Goal: Use online tool/utility: Utilize a website feature to perform a specific function

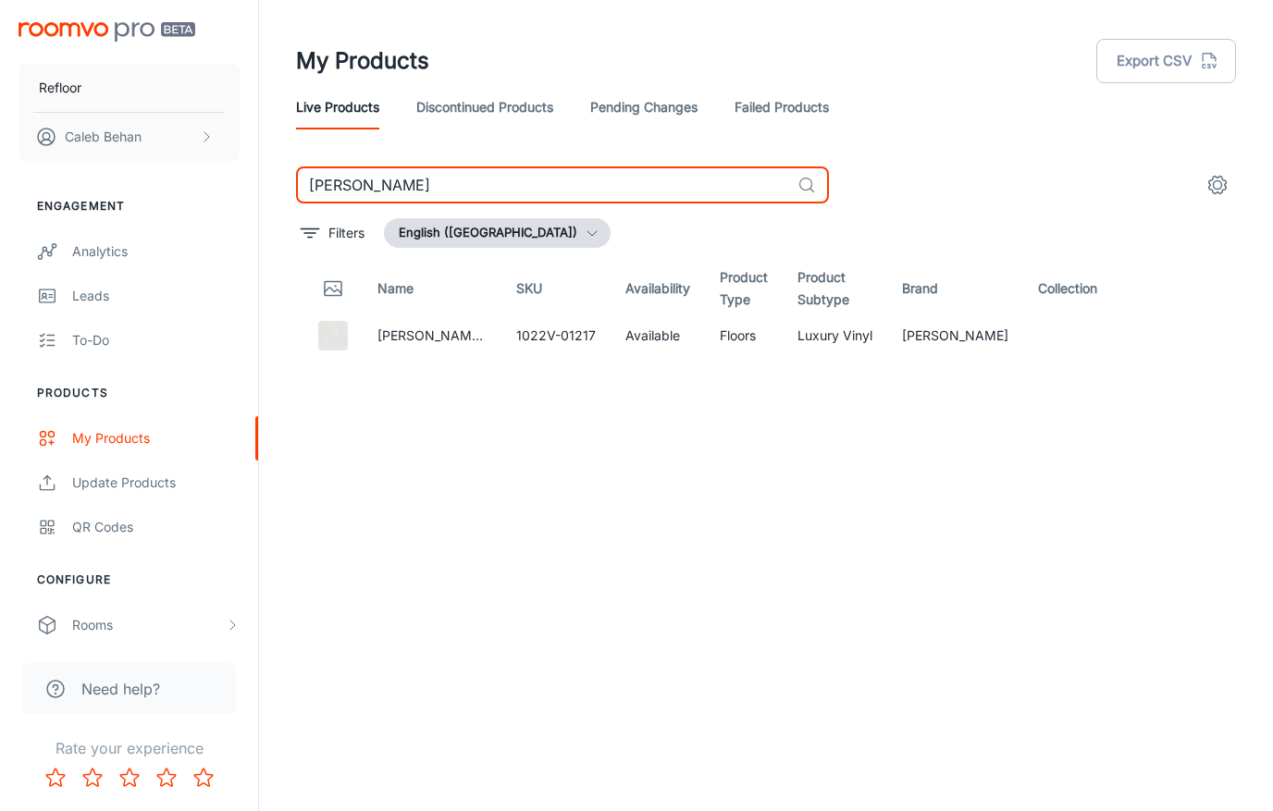
click at [497, 178] on input "[PERSON_NAME]" at bounding box center [543, 184] width 494 height 37
paste input "Biscayne Oak"
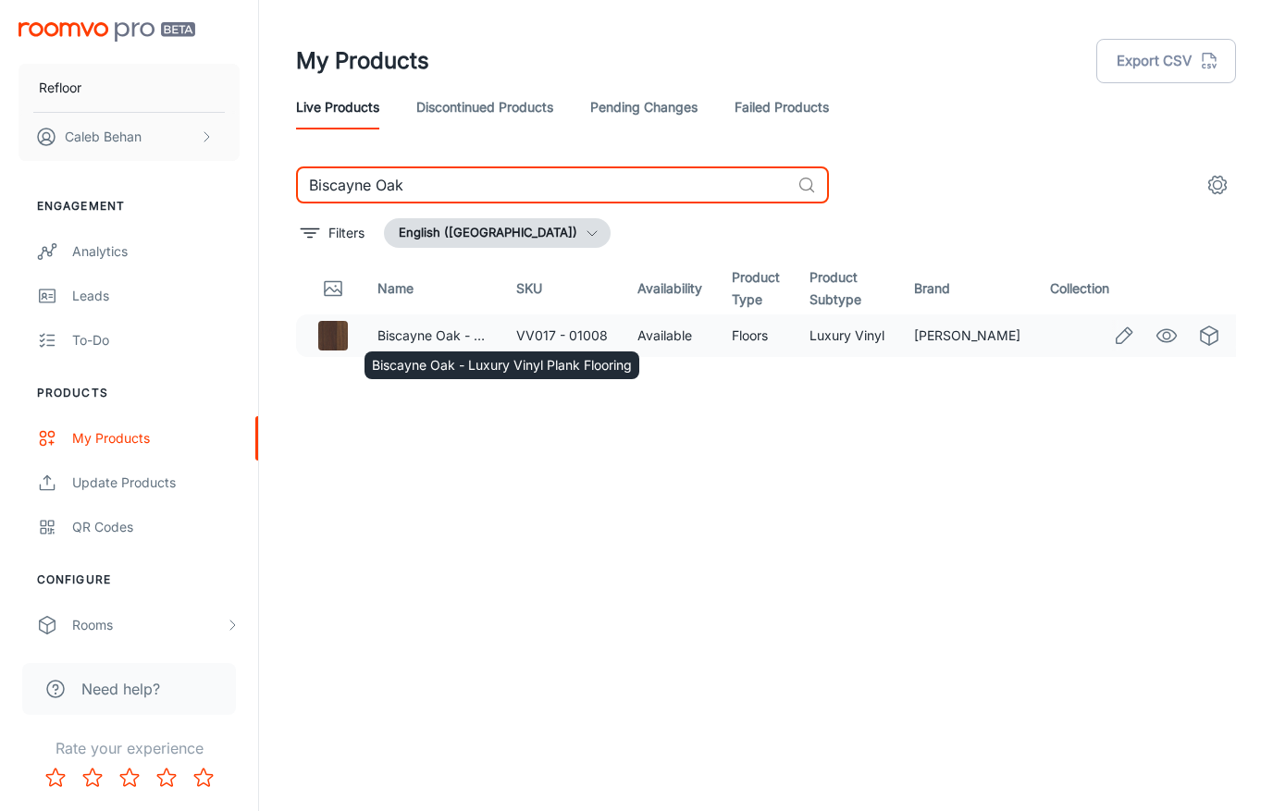
click at [419, 325] on td "Biscayne Oak - Luxury Vinyl Plank Flooring" at bounding box center [432, 335] width 139 height 43
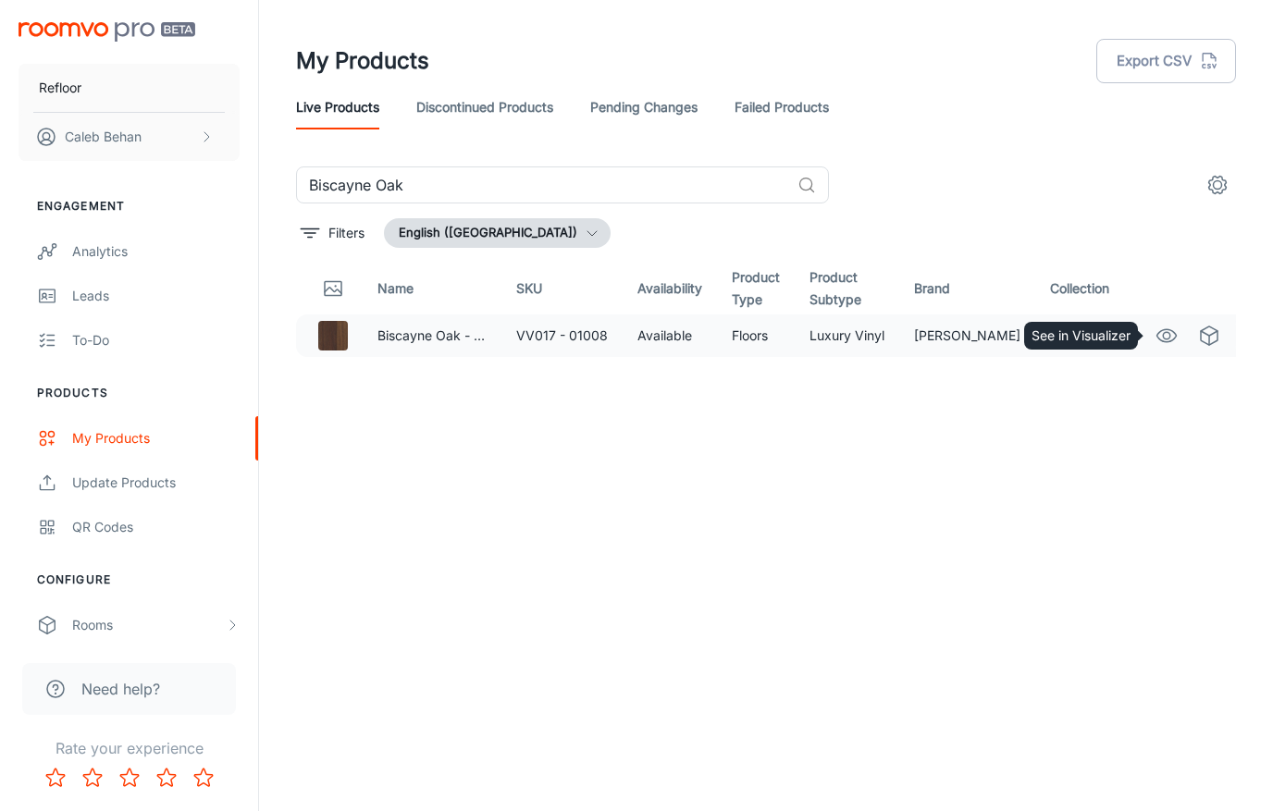
click at [1169, 329] on icon "See in Visualizer" at bounding box center [1166, 335] width 19 height 13
click at [470, 188] on input "Biscayne Oak" at bounding box center [543, 184] width 494 height 37
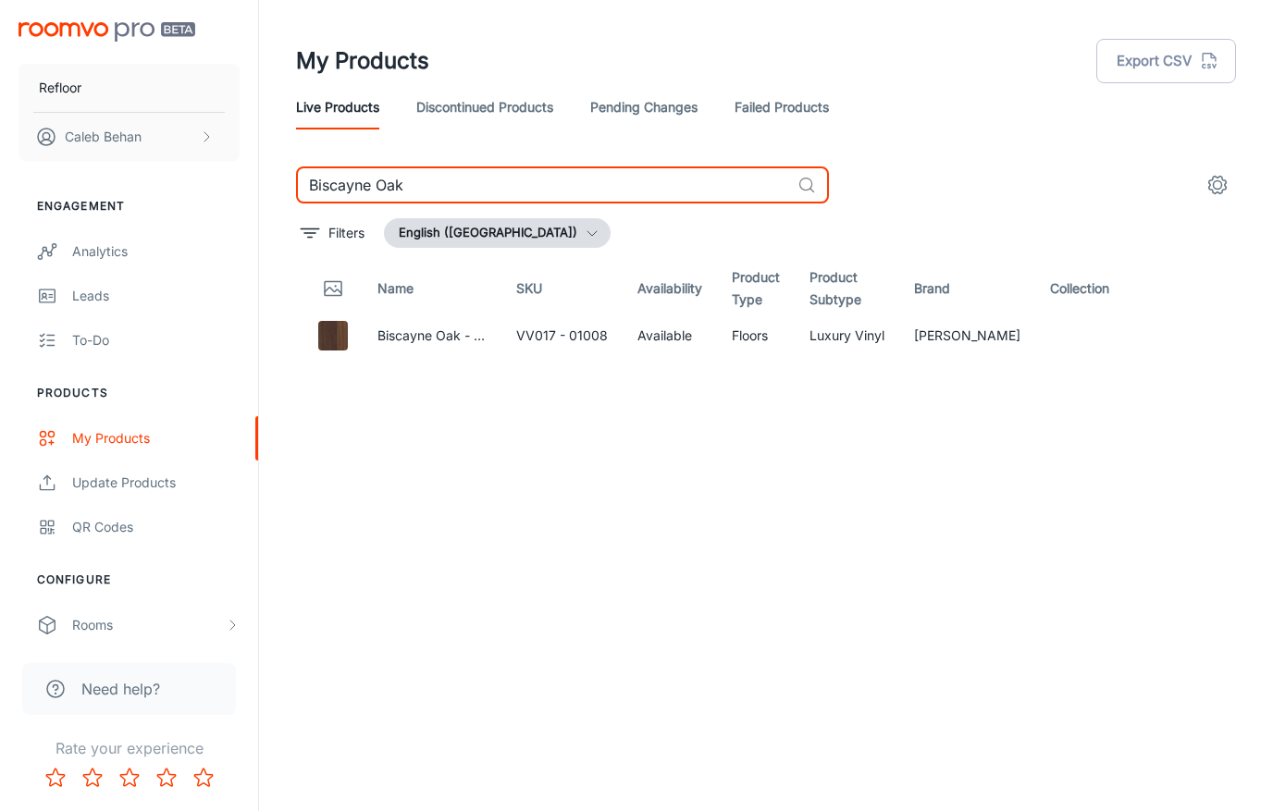
click at [470, 188] on input "Biscayne Oak" at bounding box center [543, 184] width 494 height 37
paste input "ravura"
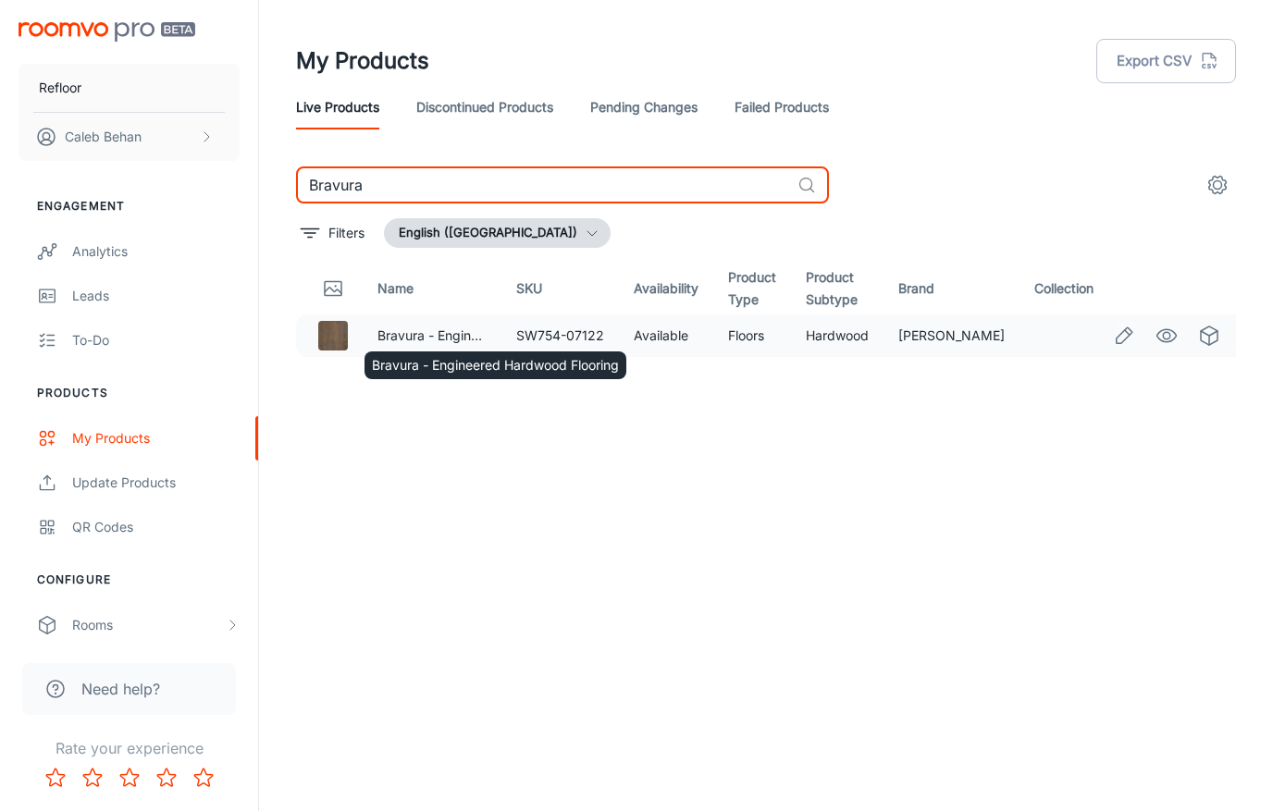
type input "Bravura"
click at [485, 346] on div "Bravura - Engineered Hardwood Flooring" at bounding box center [495, 359] width 265 height 43
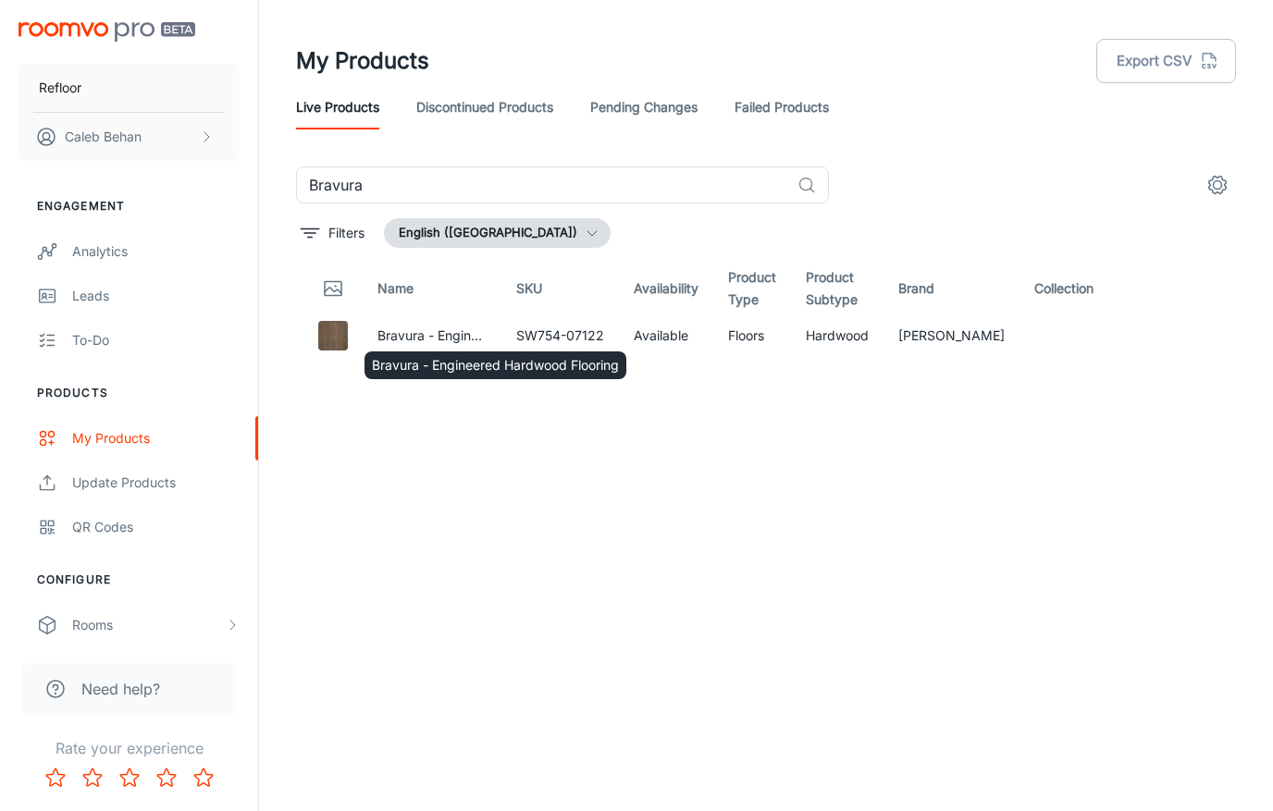
click at [437, 339] on div "Bravura - Engineered Hardwood Flooring" at bounding box center [495, 359] width 265 height 43
click at [422, 337] on link "Bravura - Engineered Hardwood Flooring" at bounding box center [500, 335] width 247 height 16
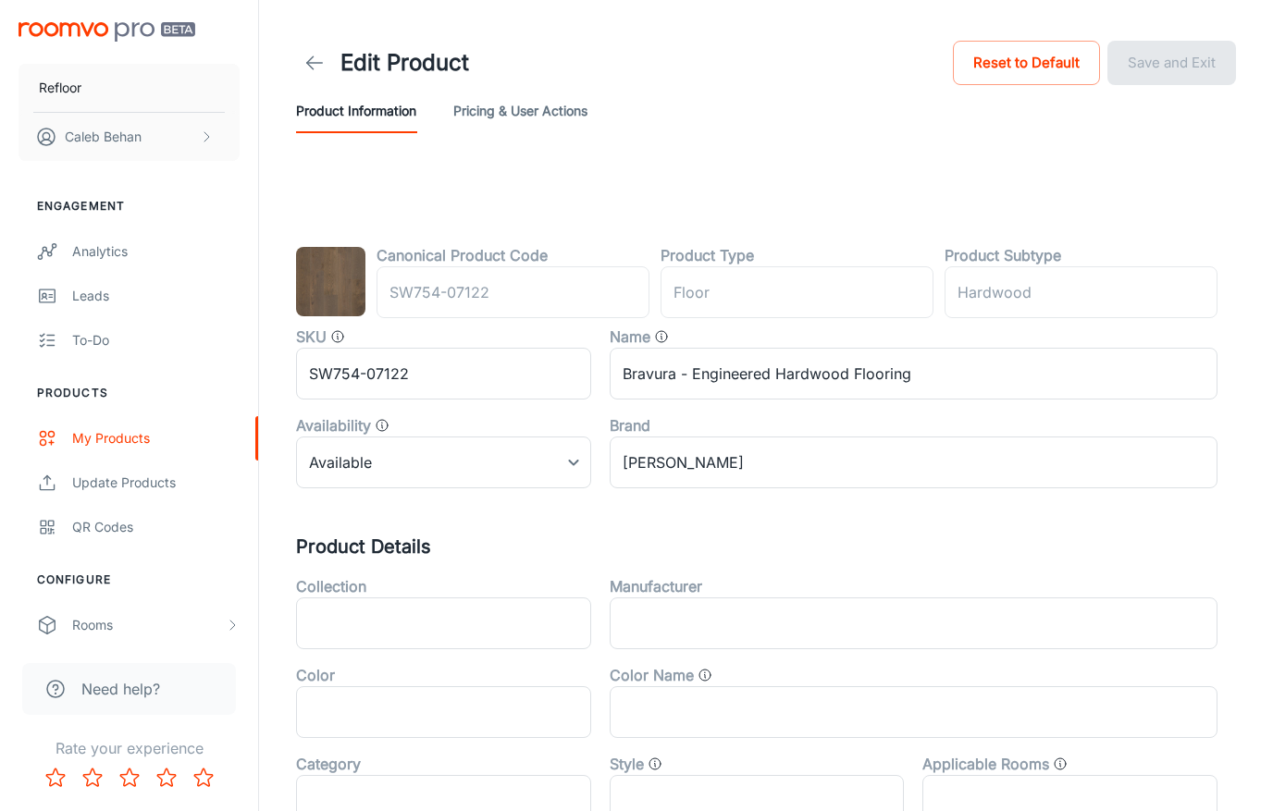
click at [307, 53] on icon at bounding box center [314, 63] width 22 height 22
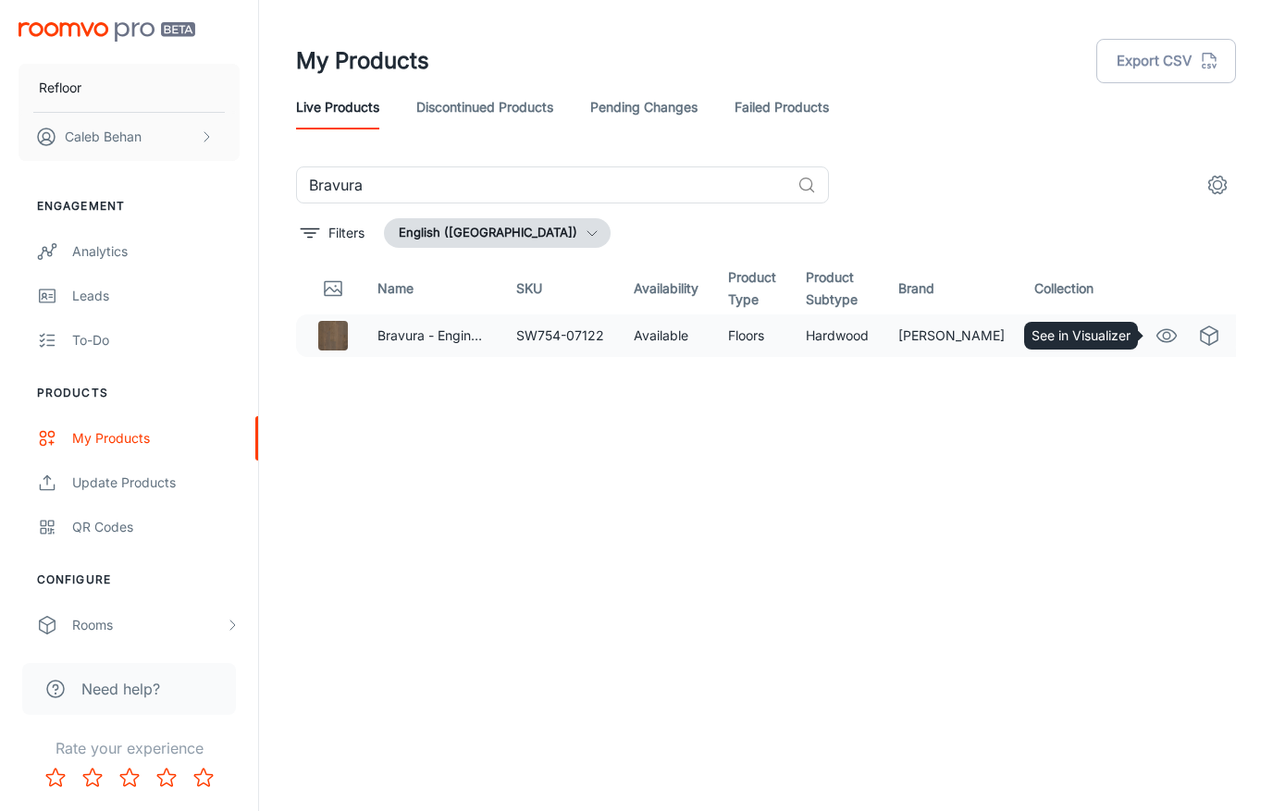
click at [1163, 339] on icon "See in Visualizer" at bounding box center [1166, 336] width 22 height 22
click at [637, 184] on input "Bravura" at bounding box center [543, 184] width 494 height 37
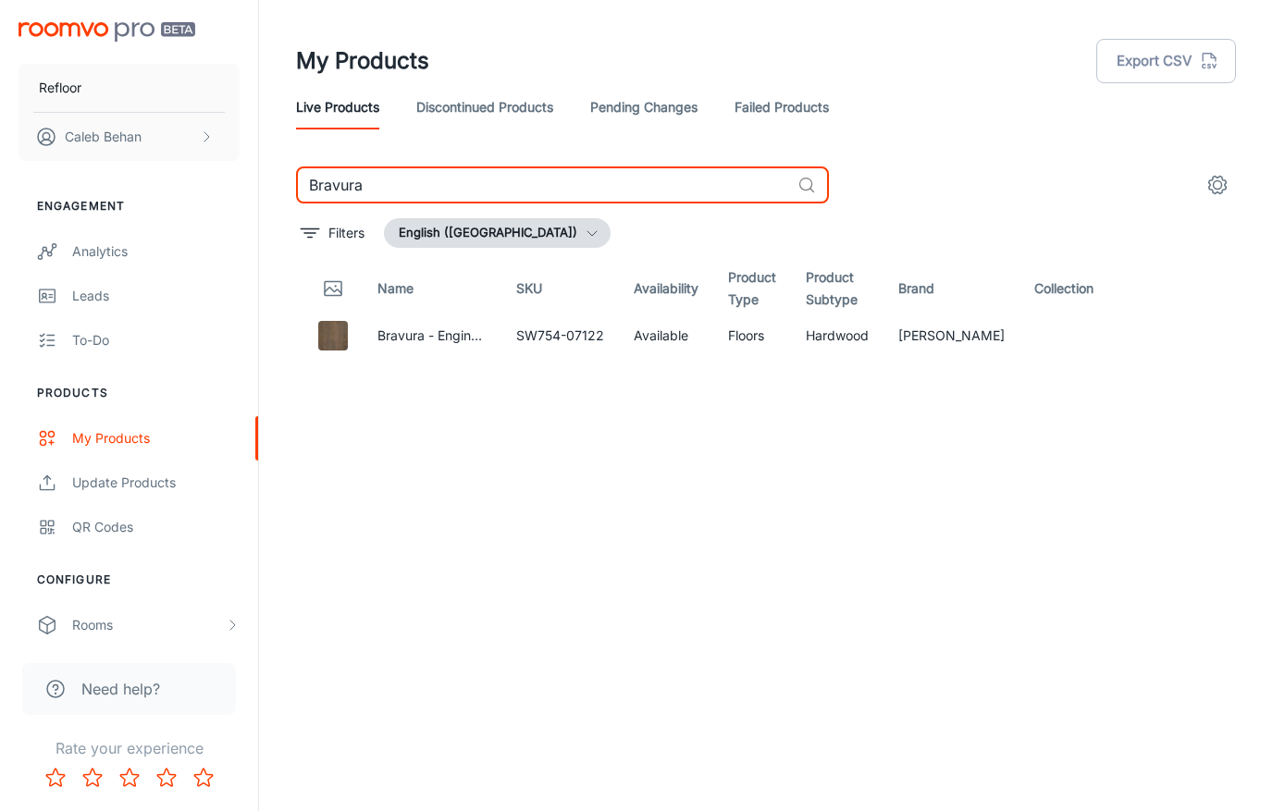
click at [637, 184] on input "Bravura" at bounding box center [543, 184] width 494 height 37
paste input "ookhaven Oak"
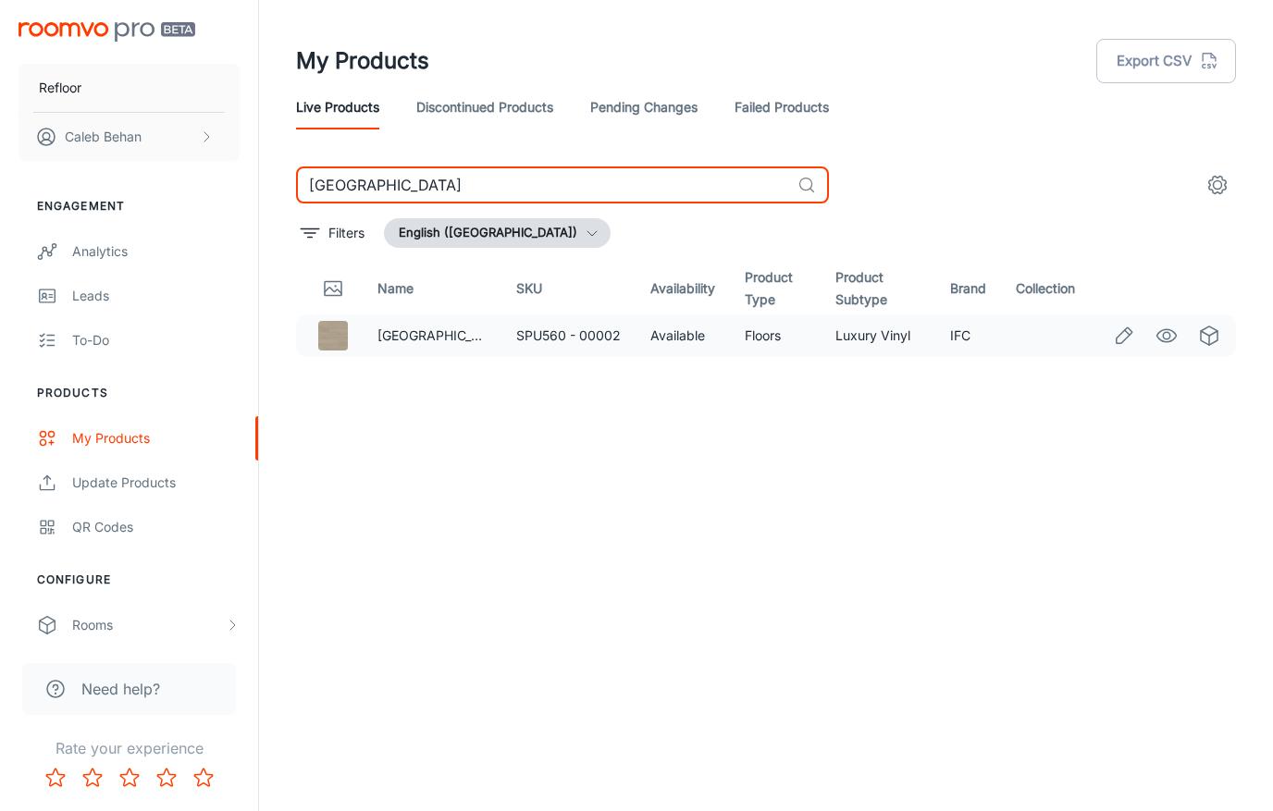
type input "[GEOGRAPHIC_DATA]"
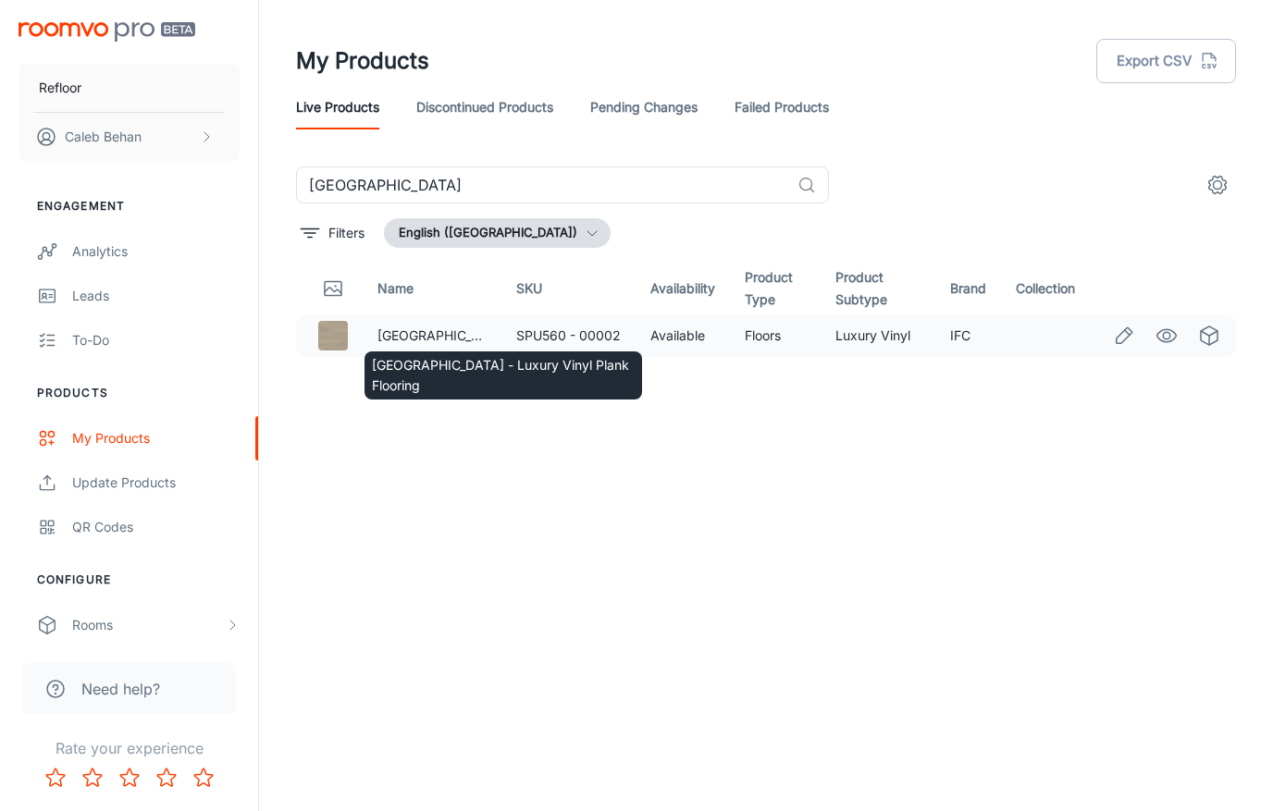
click at [430, 323] on td "[GEOGRAPHIC_DATA] - Luxury Vinyl Plank Flooring" at bounding box center [432, 335] width 139 height 43
click at [430, 333] on link "[GEOGRAPHIC_DATA] - Luxury Vinyl Plank Flooring" at bounding box center [531, 335] width 309 height 16
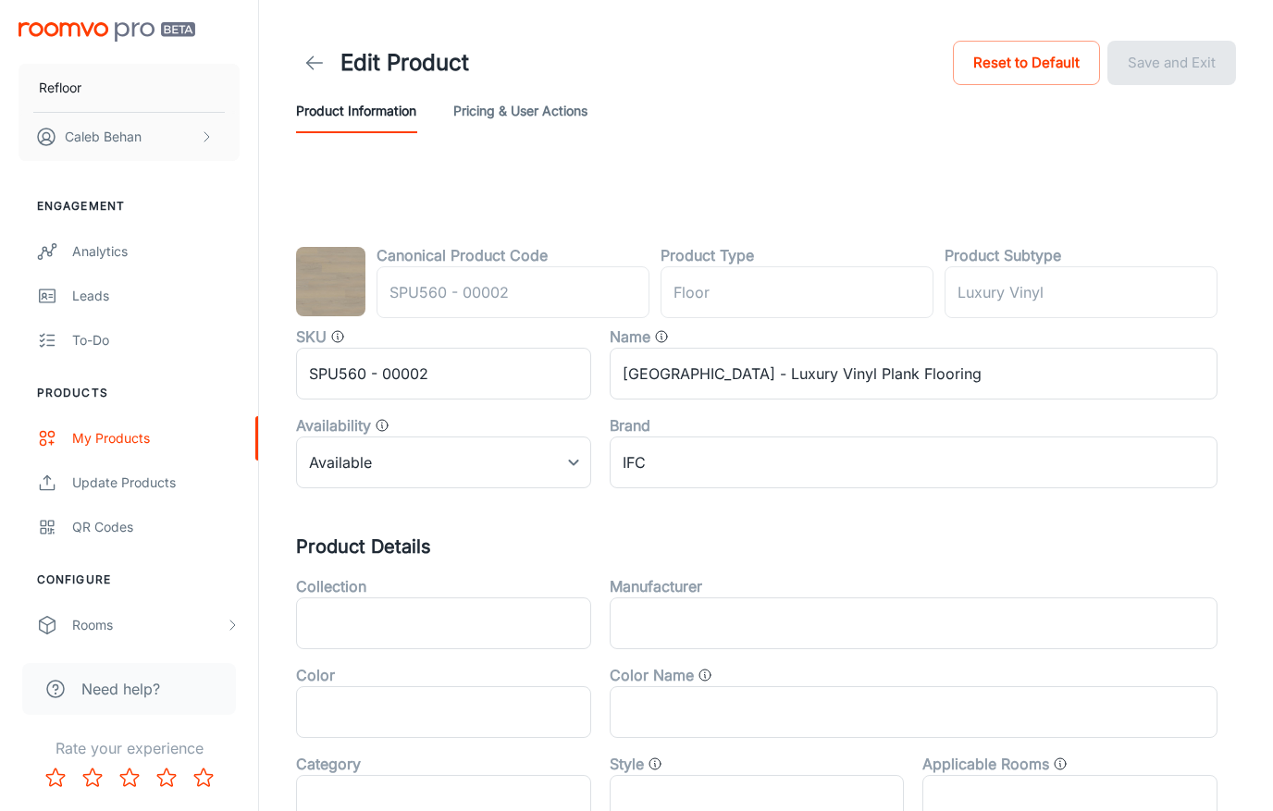
click at [318, 51] on link at bounding box center [314, 62] width 37 height 37
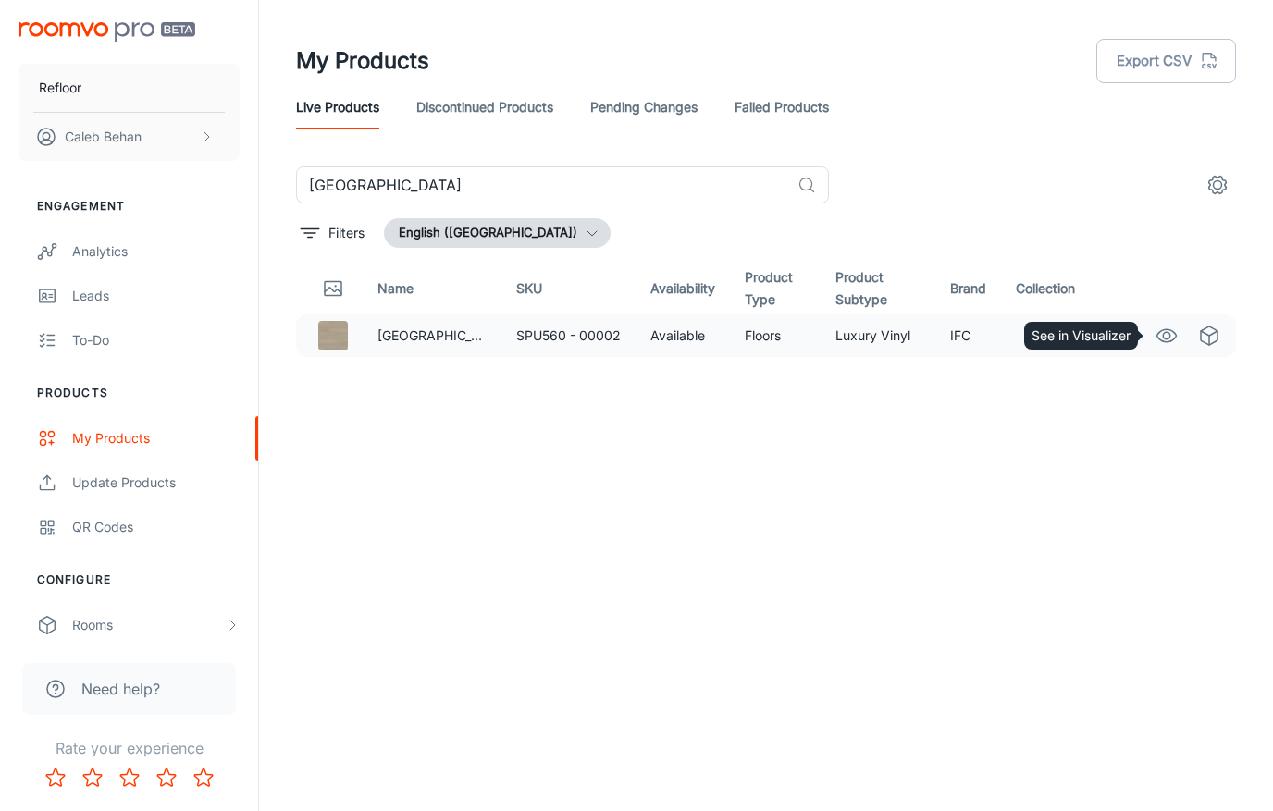
click at [1159, 338] on icon "See in Visualizer" at bounding box center [1166, 335] width 19 height 13
click at [518, 180] on input "[GEOGRAPHIC_DATA]" at bounding box center [543, 184] width 494 height 37
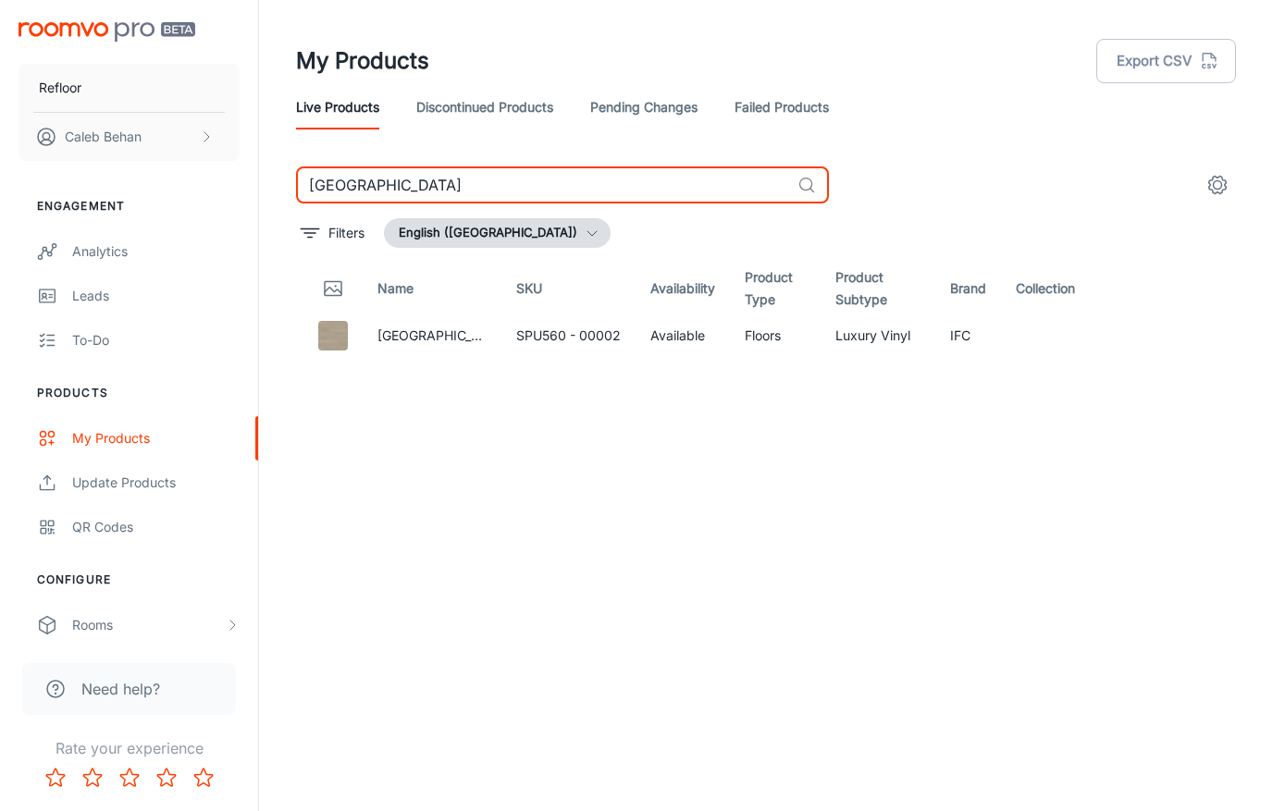
click at [518, 180] on input "[GEOGRAPHIC_DATA]" at bounding box center [543, 184] width 494 height 37
paste input "Cafe Doppio"
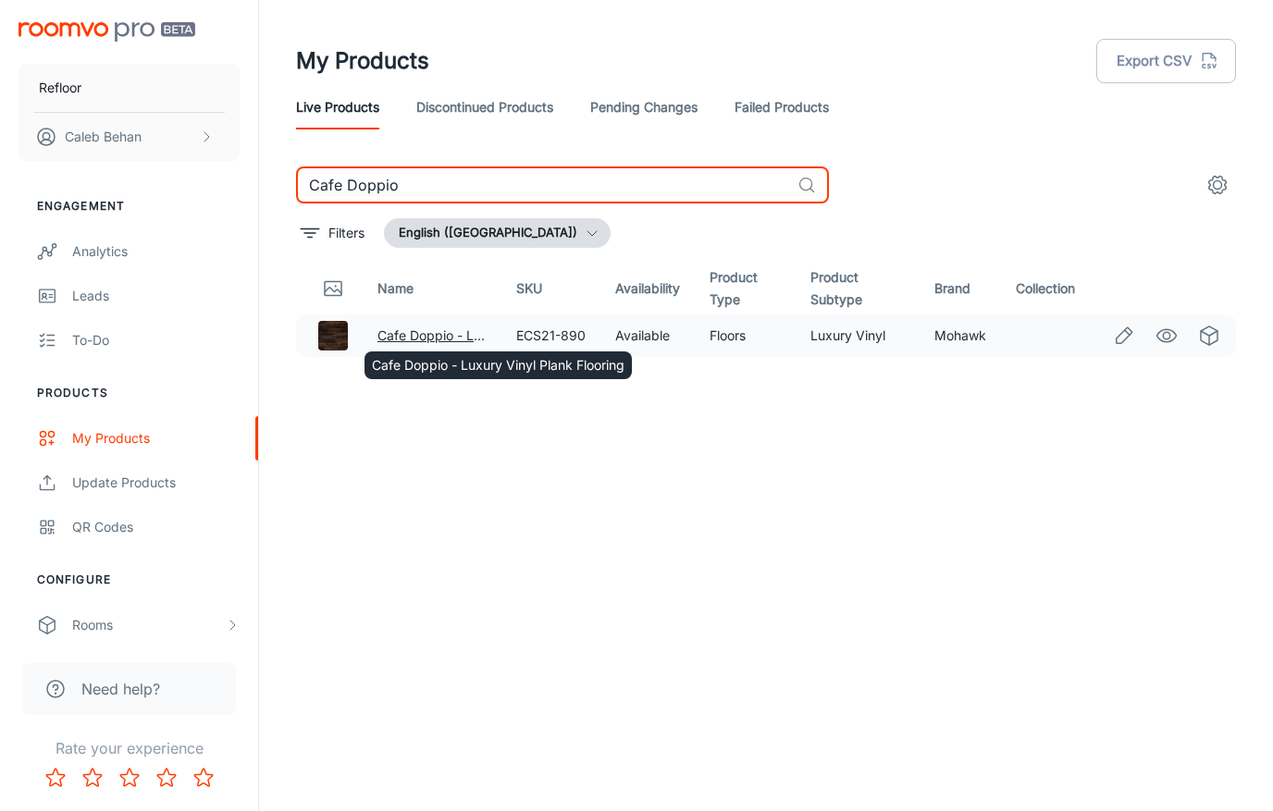
type input "Cafe Doppio"
click at [447, 332] on link "Cafe Doppio - Luxury Vinyl Plank Flooring" at bounding box center [503, 335] width 252 height 16
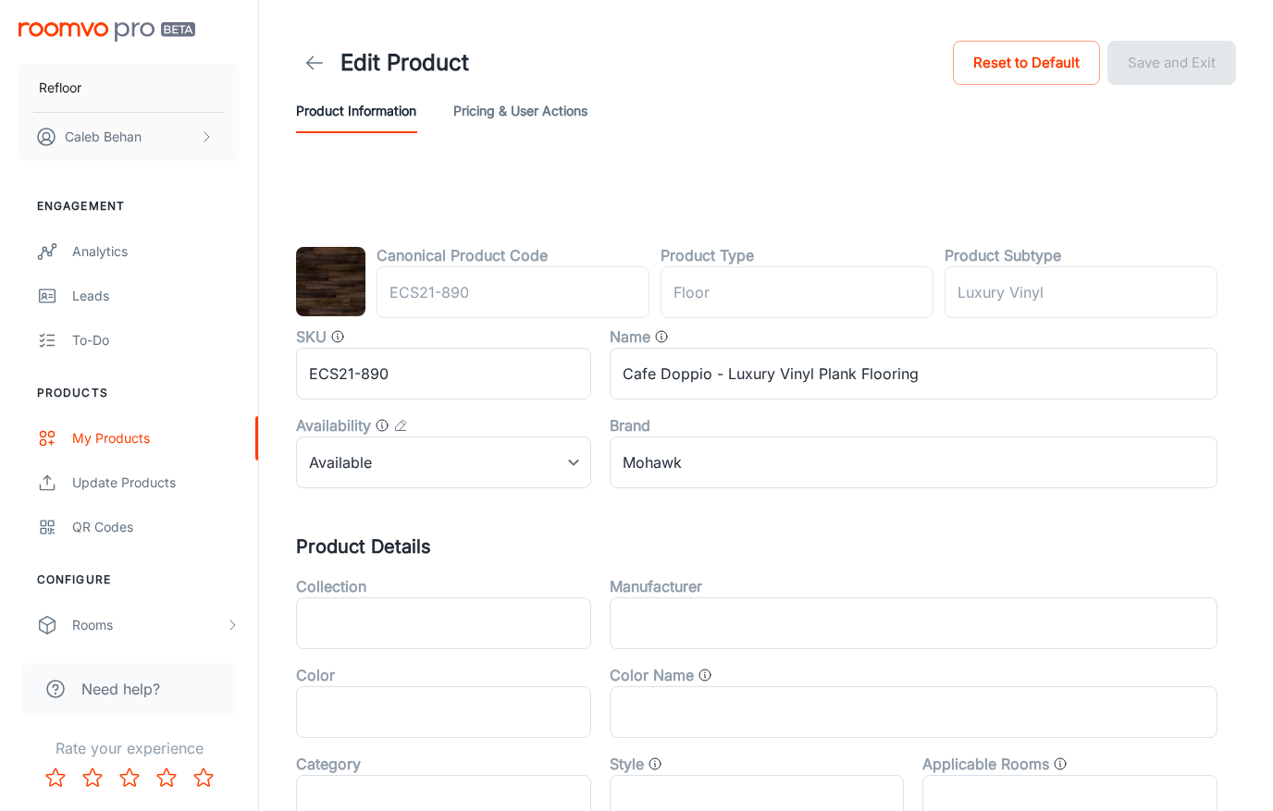
click at [313, 57] on icon at bounding box center [314, 63] width 22 height 22
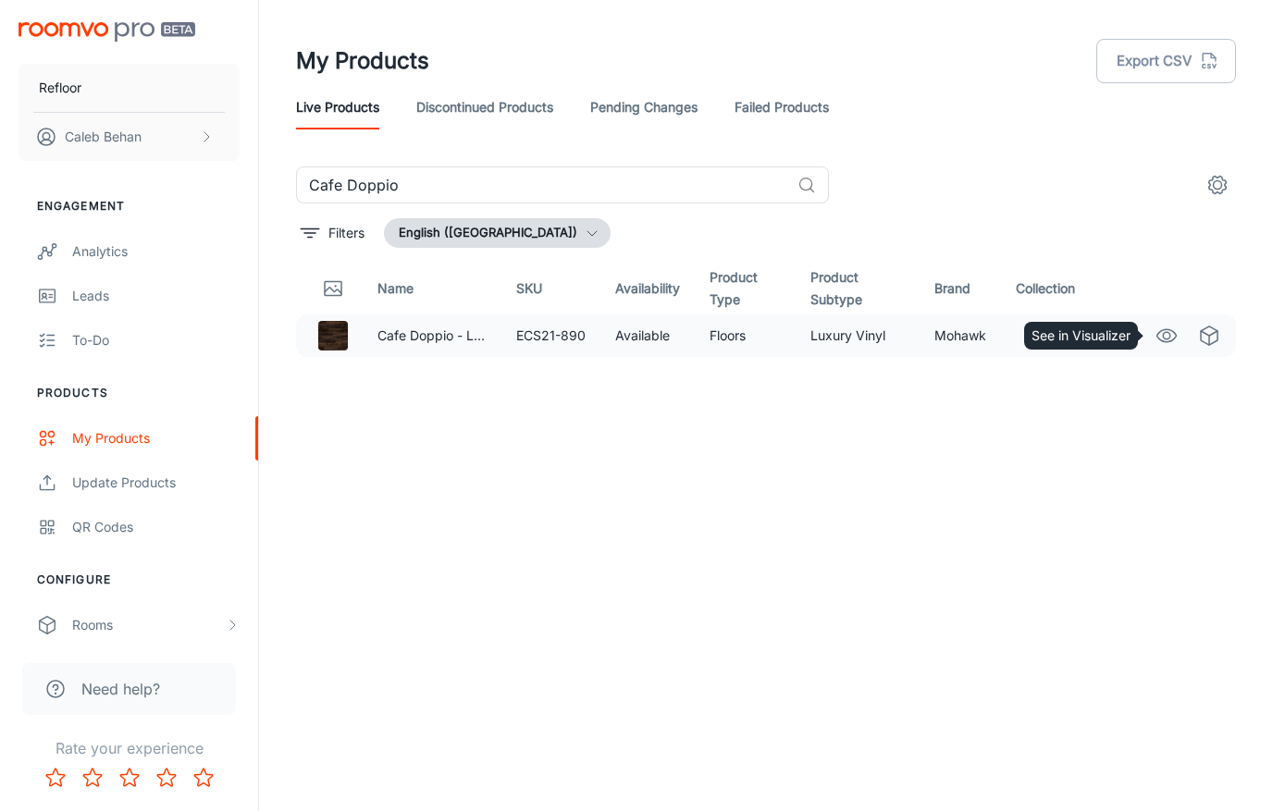
click at [1153, 336] on link "See in Visualizer" at bounding box center [1165, 335] width 31 height 31
